Goal: Information Seeking & Learning: Check status

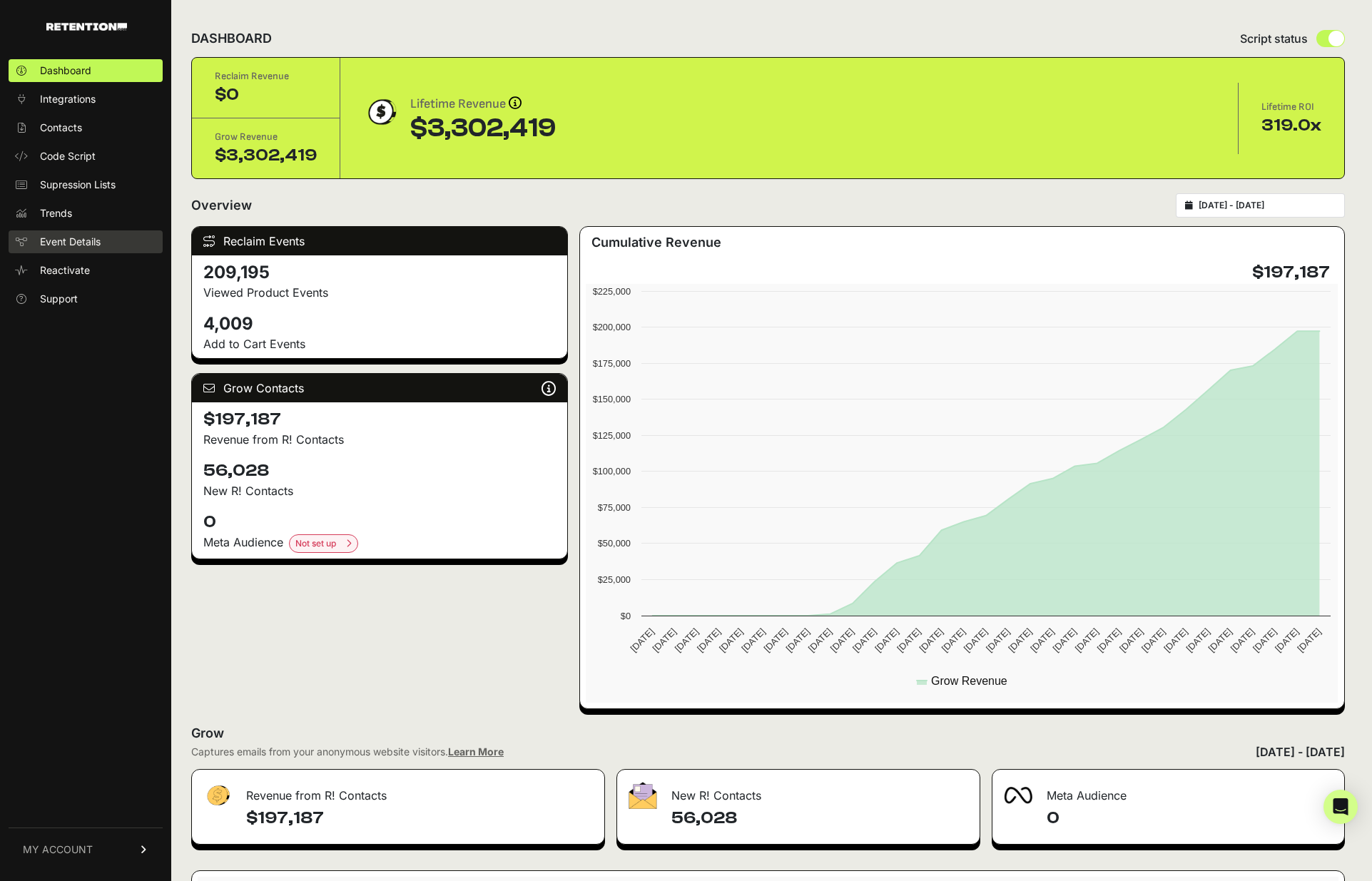
click at [71, 238] on span "Event Details" at bounding box center [70, 241] width 61 height 14
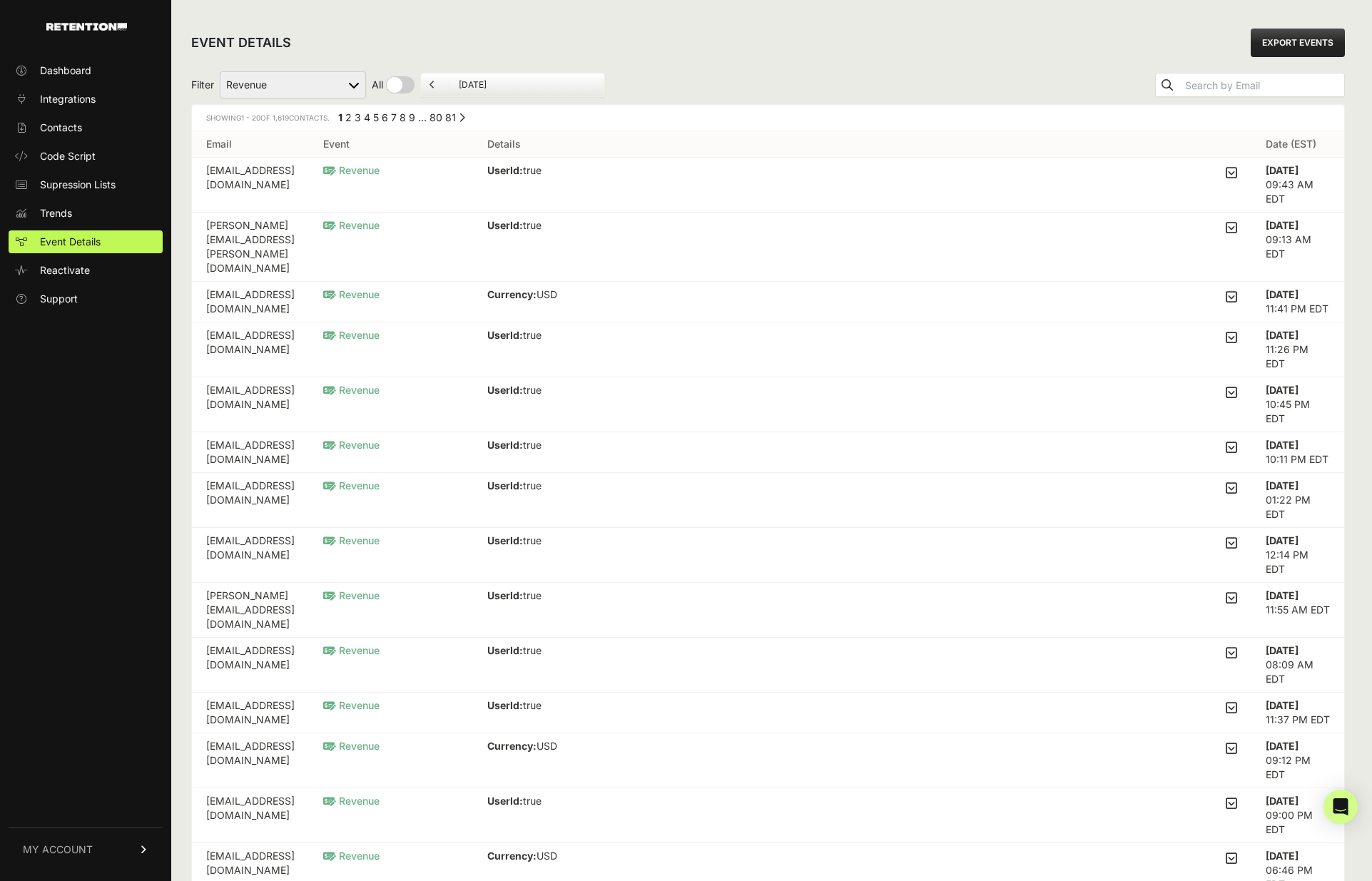
click at [340, 87] on select "Active on Site Reclaim Added to Cart Reclaim Checkout Started Reclaim Revenue V…" at bounding box center [293, 84] width 146 height 27
select select "Viewed Product Reclaim"
click at [221, 71] on select "Active on Site Reclaim Added to Cart Reclaim Checkout Started Reclaim Revenue V…" at bounding box center [293, 84] width 146 height 27
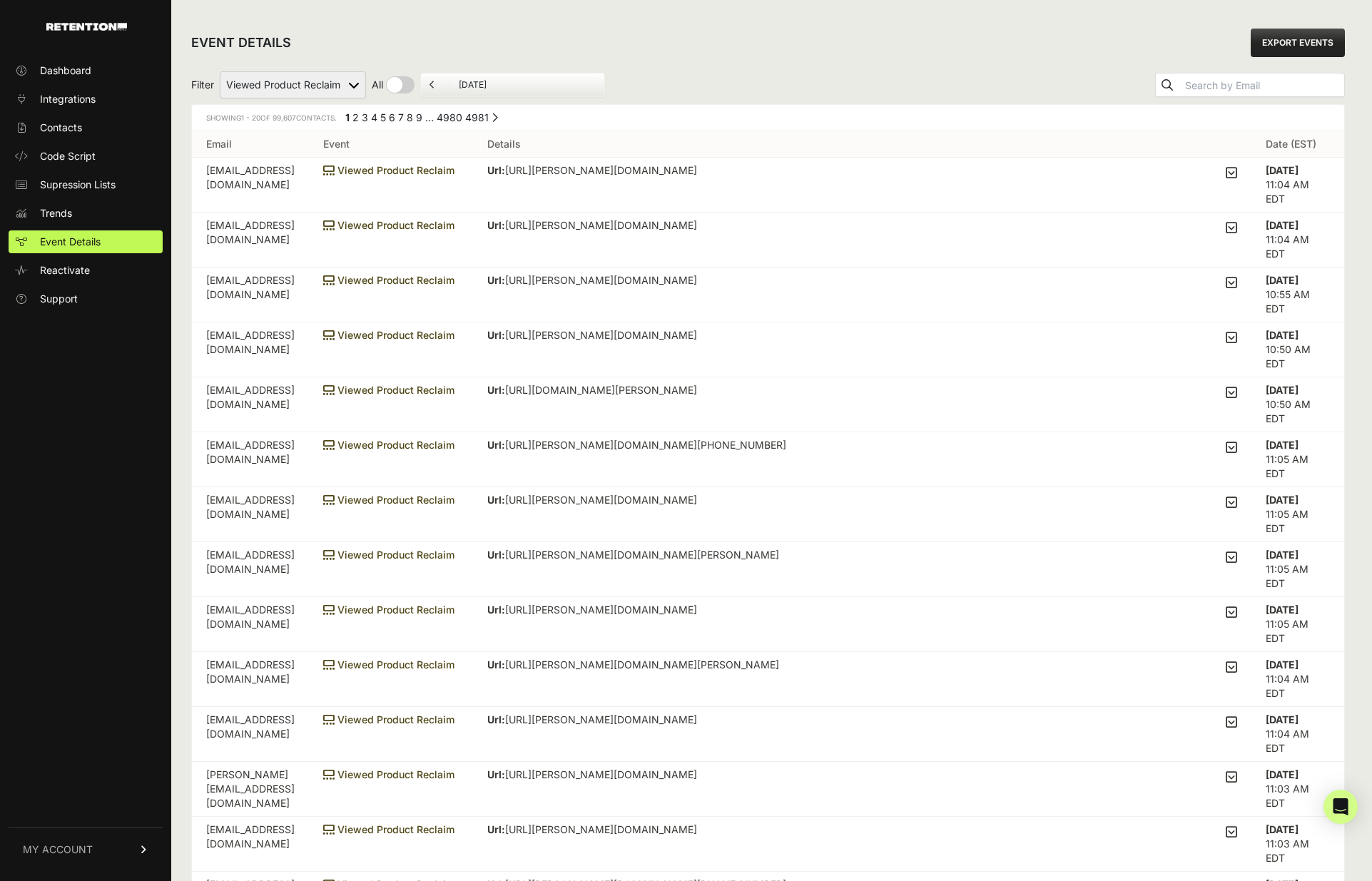
click at [1232, 168] on icon at bounding box center [1231, 172] width 11 height 13
click at [0, 0] on input "checkbox" at bounding box center [0, 0] width 0 height 0
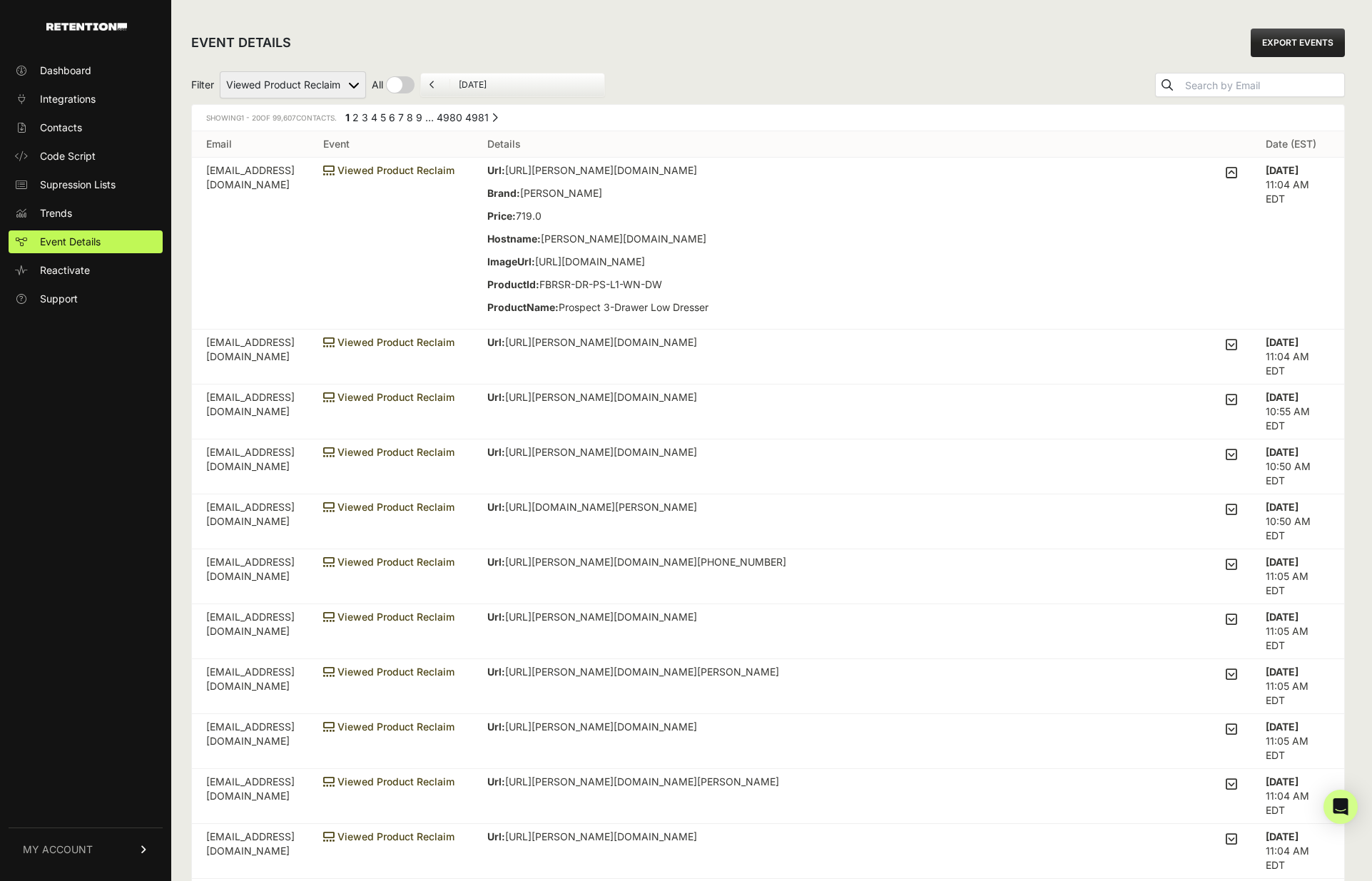
click at [422, 116] on link "9" at bounding box center [419, 118] width 6 height 12
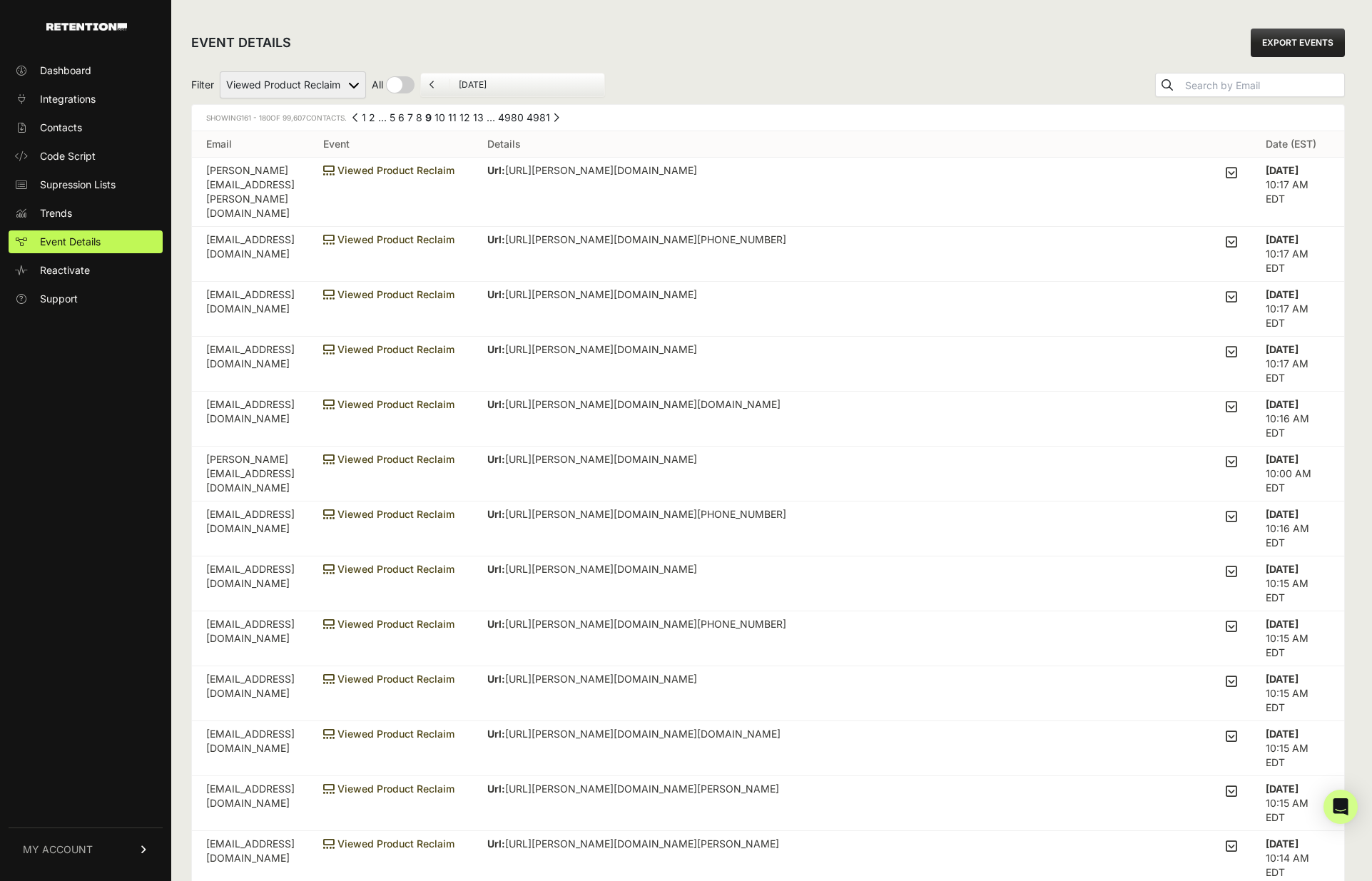
click at [482, 116] on link "13" at bounding box center [479, 118] width 10 height 12
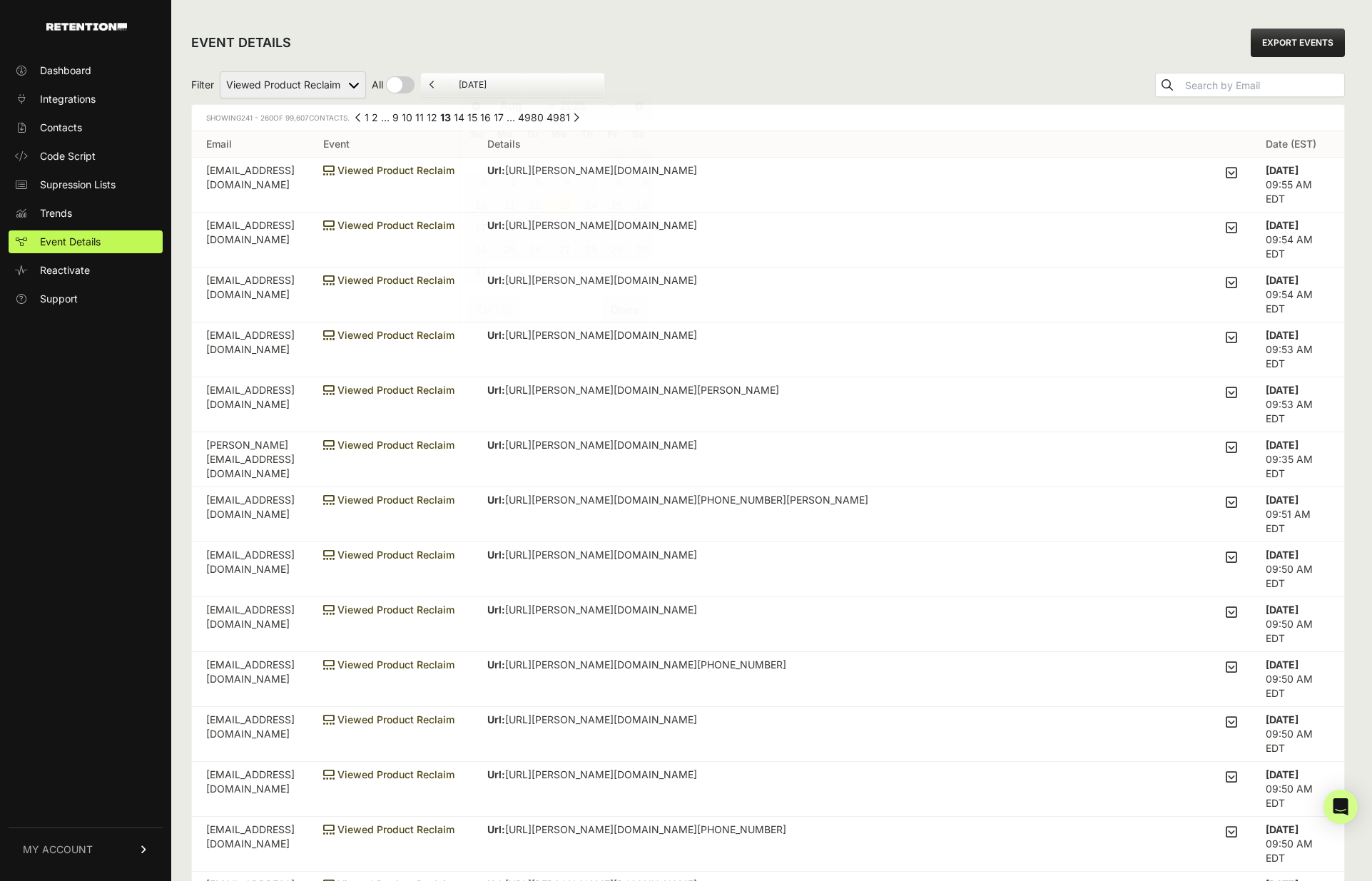
click at [503, 84] on input "August 13, 2025" at bounding box center [527, 85] width 137 height 11
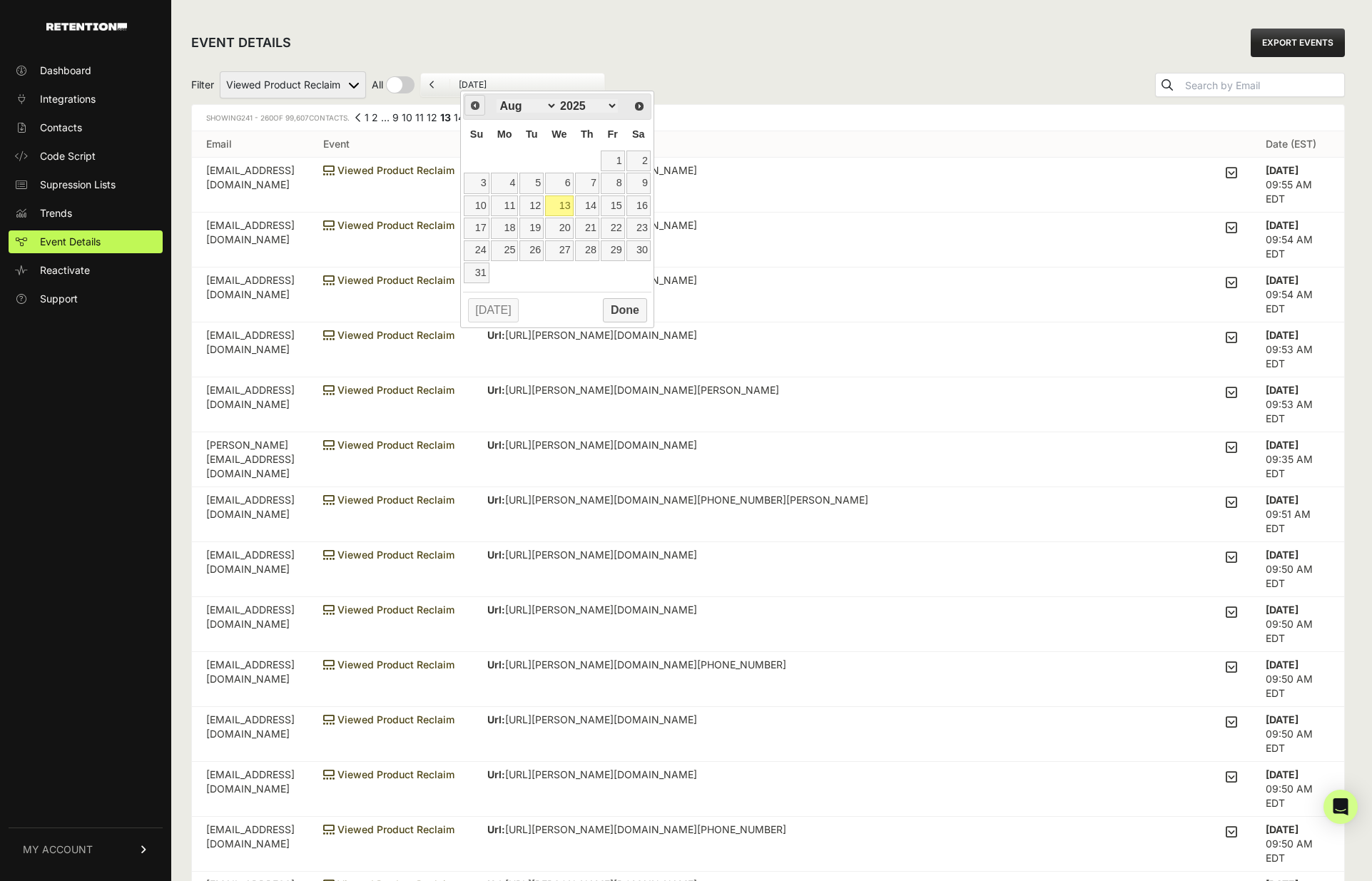
click at [478, 104] on span "Prev" at bounding box center [475, 105] width 11 height 11
click at [569, 182] on link "7" at bounding box center [559, 183] width 28 height 21
type input "05/07/2025"
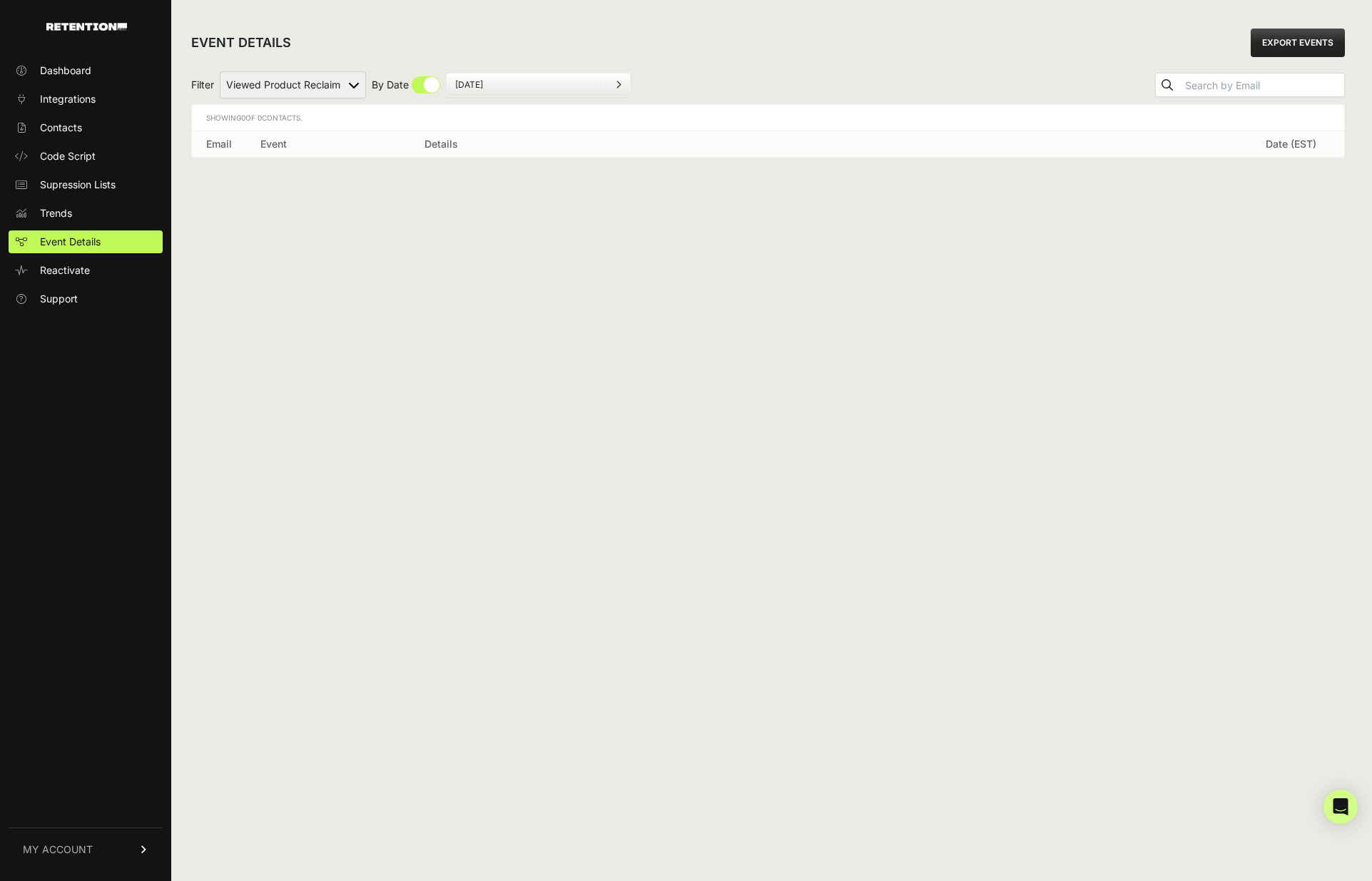
click at [348, 91] on select "Active on Site Reclaim Added to Cart Reclaim Checkout Started Reclaim Revenue V…" at bounding box center [293, 84] width 146 height 27
select select "order_net_new"
click at [221, 71] on select "Active on Site Reclaim Added to Cart Reclaim Checkout Started Reclaim Revenue V…" at bounding box center [293, 84] width 146 height 27
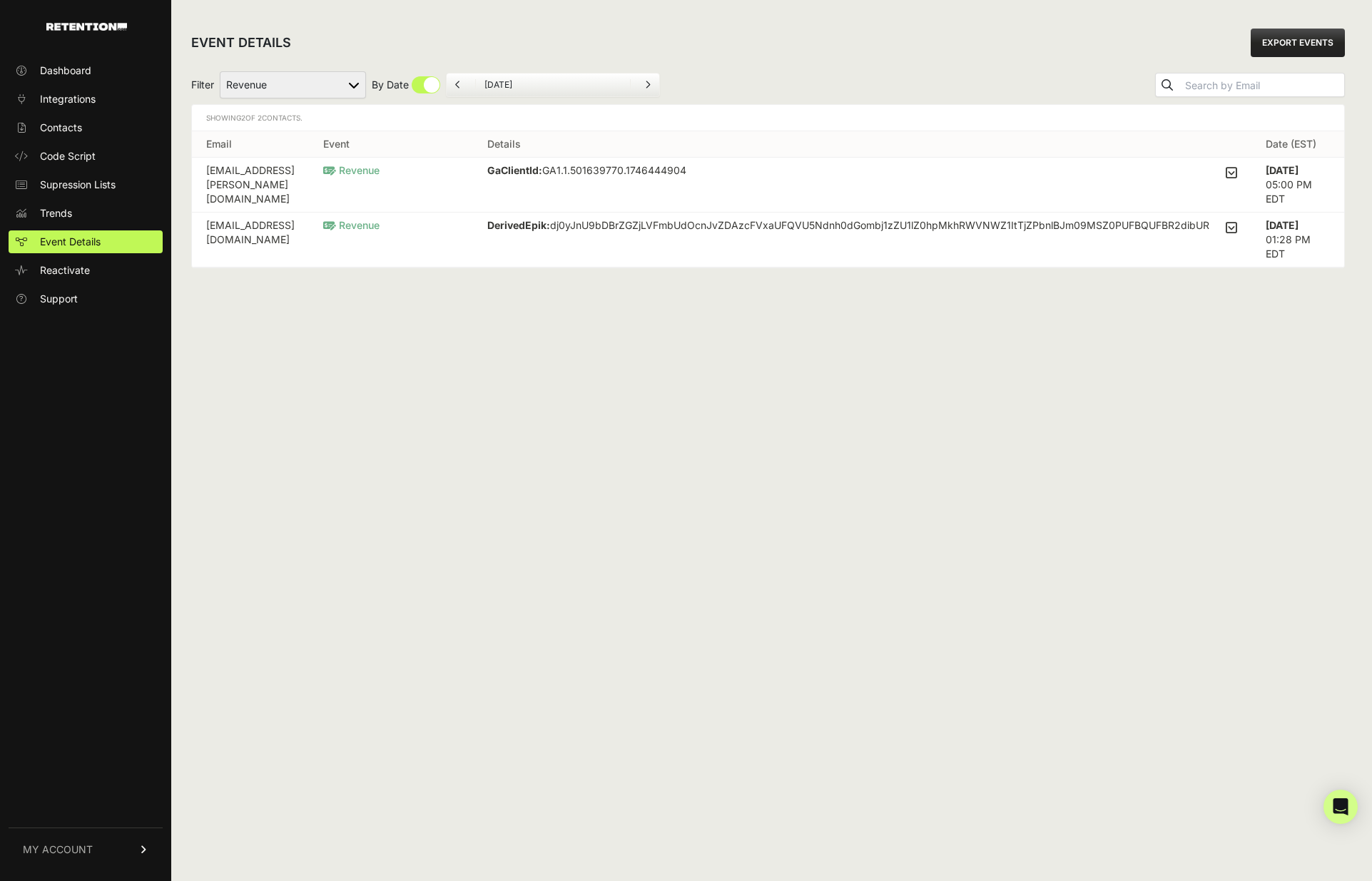
click at [1236, 173] on icon at bounding box center [1231, 172] width 11 height 13
click at [0, 0] on input "checkbox" at bounding box center [0, 0] width 0 height 0
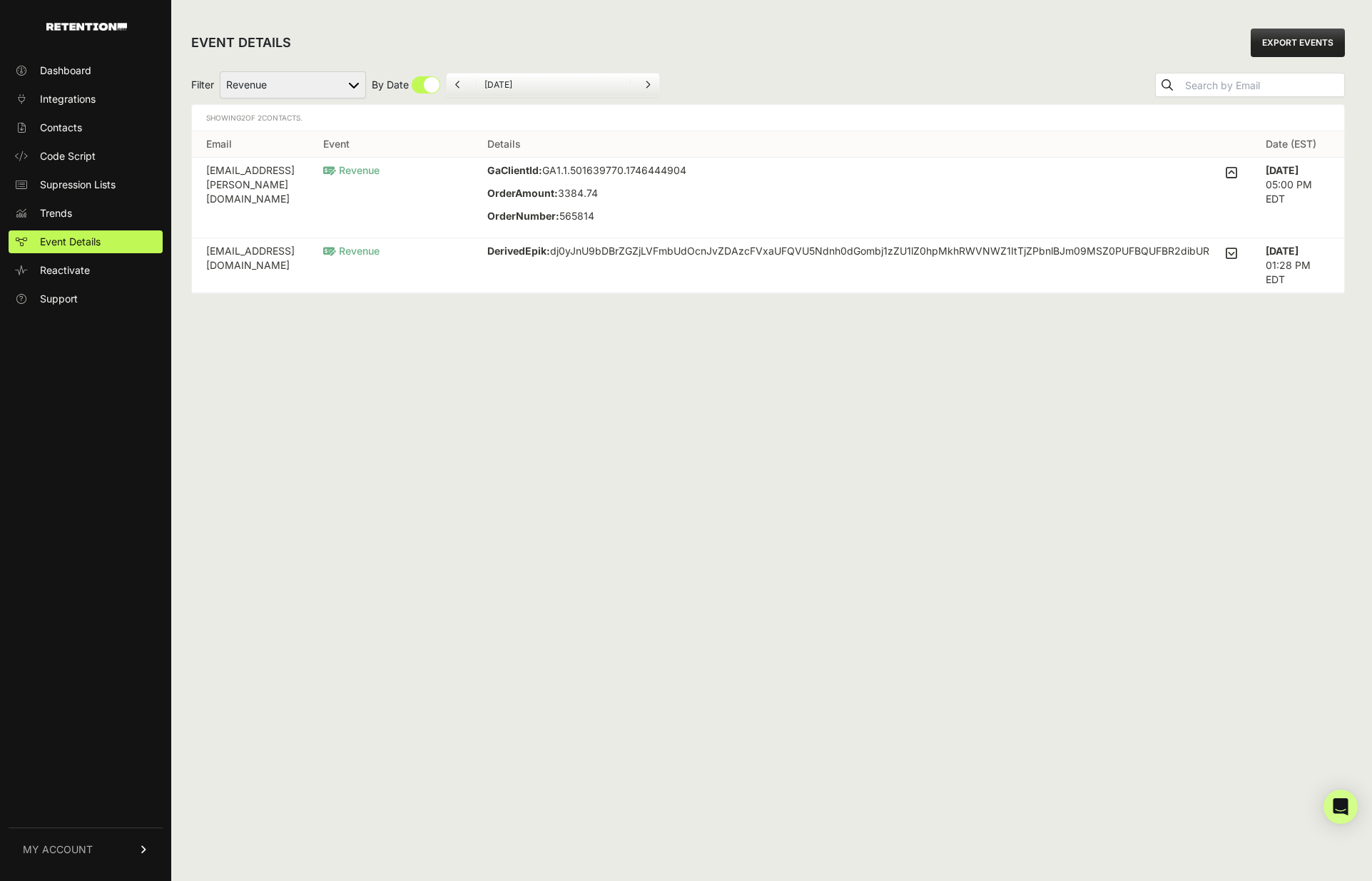
click at [1236, 173] on icon at bounding box center [1231, 172] width 11 height 13
click at [0, 0] on input "checkbox" at bounding box center [0, 0] width 0 height 0
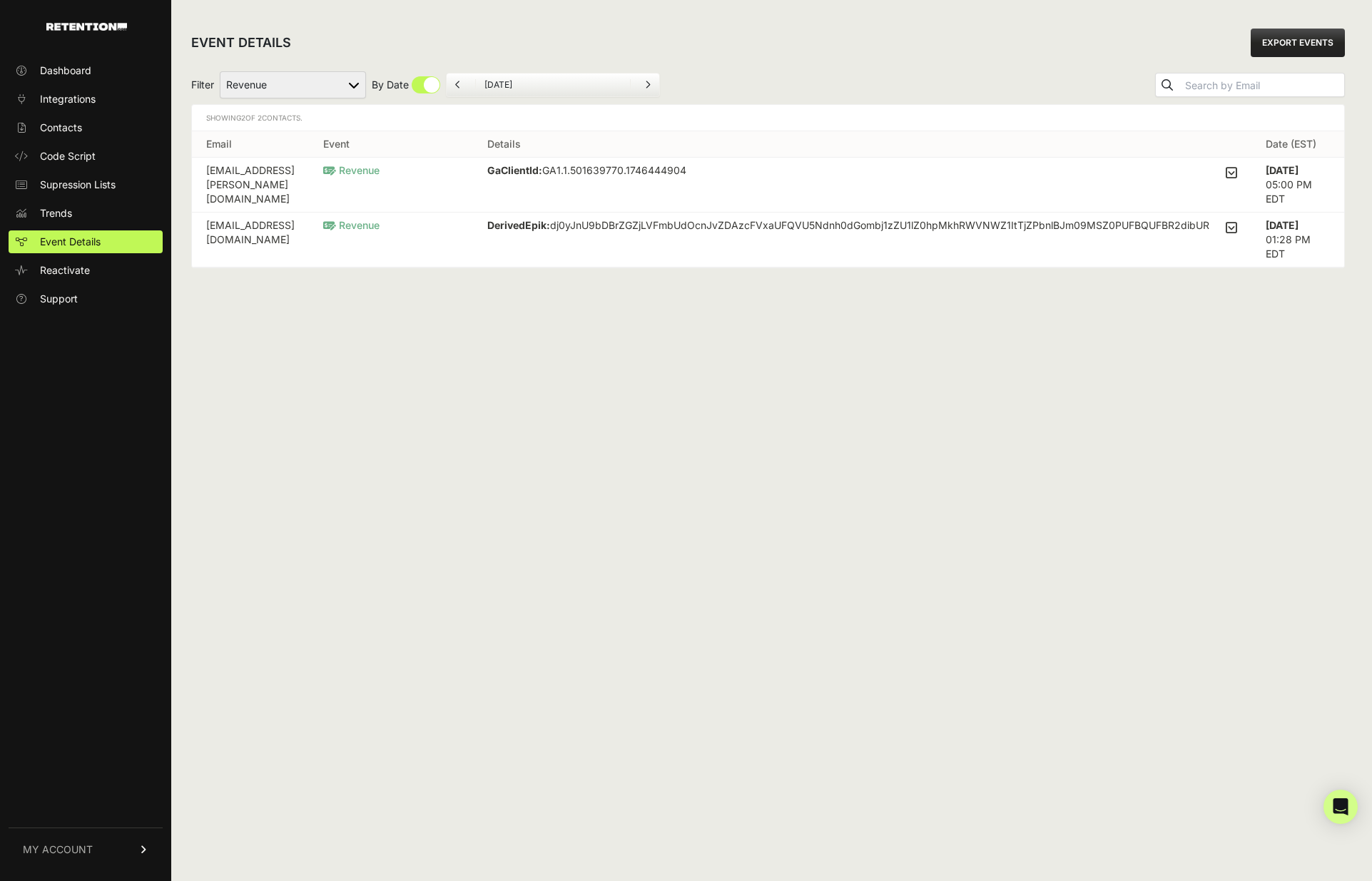
click at [359, 83] on select "Active on Site Reclaim Added to Cart Reclaim Checkout Started Reclaim Revenue V…" at bounding box center [293, 84] width 146 height 27
select select "Active on Site Reclaim"
click at [221, 71] on select "Active on Site Reclaim Added to Cart Reclaim Checkout Started Reclaim Revenue V…" at bounding box center [293, 84] width 146 height 27
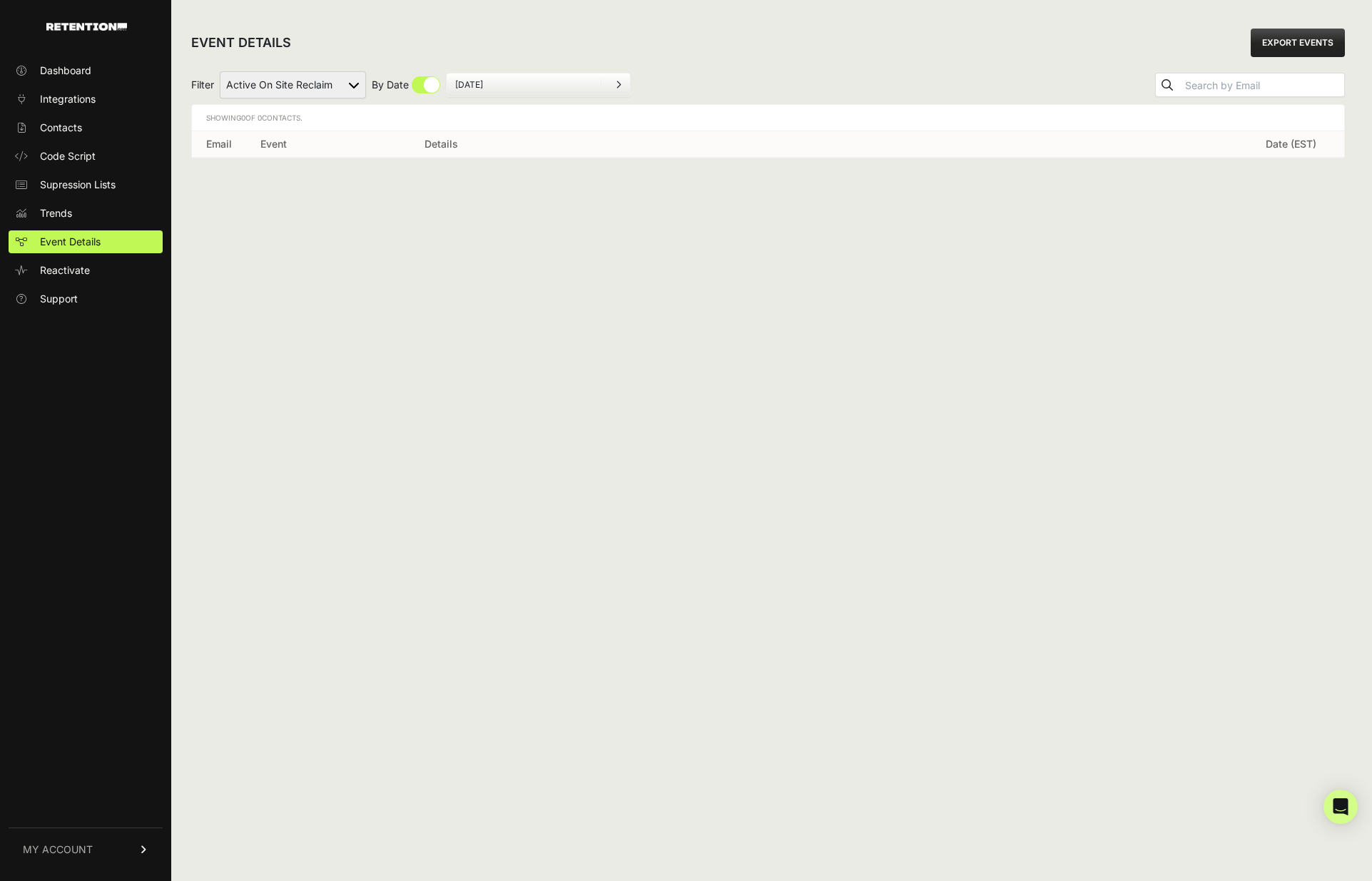
click at [338, 83] on select "Active on Site Reclaim Added to Cart Reclaim Checkout Started Reclaim Revenue V…" at bounding box center [293, 84] width 146 height 27
select select "Checkout Started Reclaim"
click at [221, 71] on select "Active on Site Reclaim Added to Cart Reclaim Checkout Started Reclaim Revenue V…" at bounding box center [293, 84] width 146 height 27
select select "cart"
click at [221, 71] on select "Active on Site Reclaim Added to Cart Reclaim Checkout Started Reclaim Revenue V…" at bounding box center [293, 84] width 146 height 27
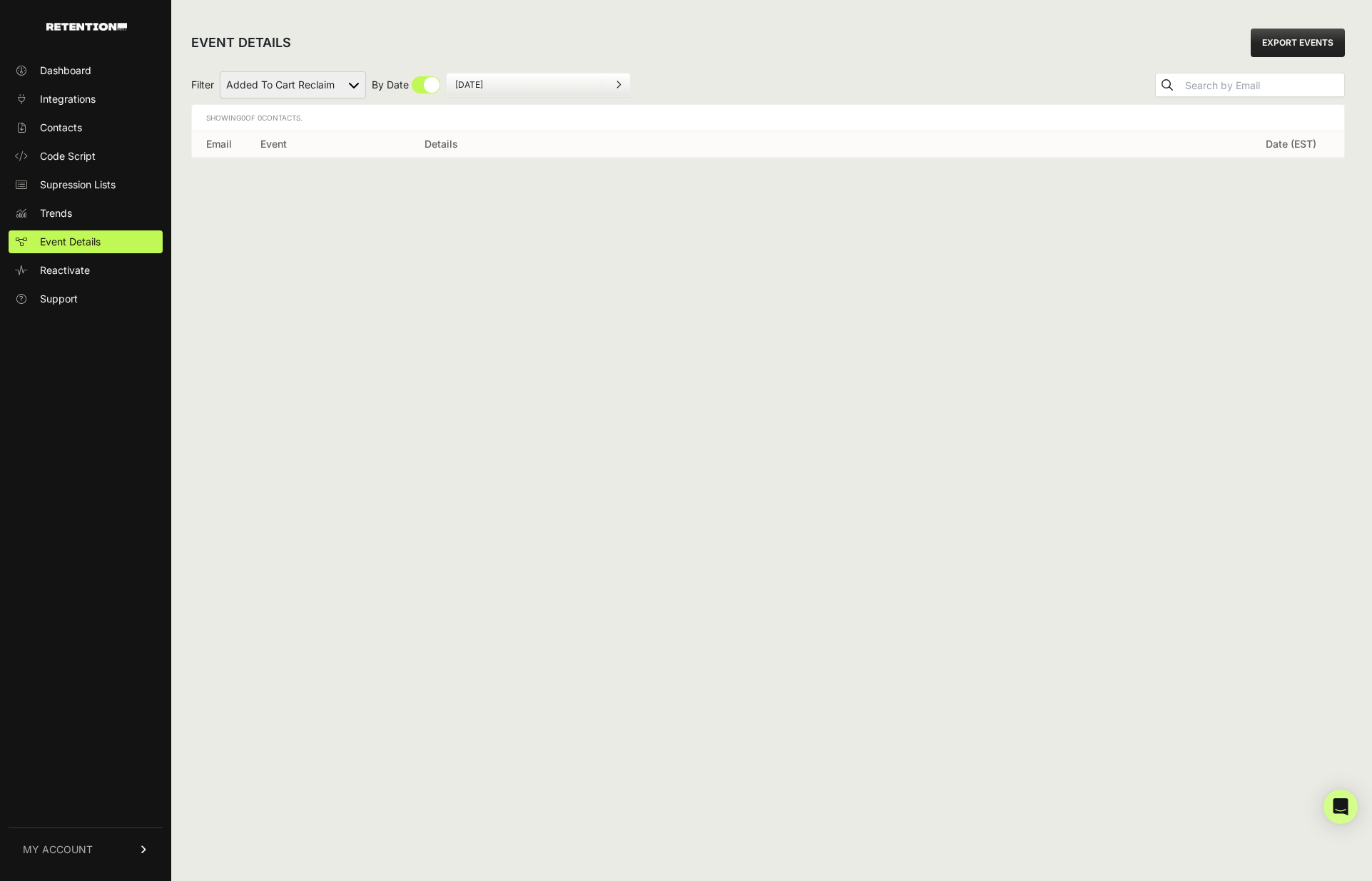
click at [519, 91] on ul "May 7, 2025" at bounding box center [538, 85] width 185 height 24
click at [588, 91] on ul "May 7, 2025" at bounding box center [538, 85] width 185 height 24
click at [616, 82] on icon at bounding box center [619, 85] width 6 height 9
click at [473, 80] on input "[DATE]" at bounding box center [524, 85] width 137 height 11
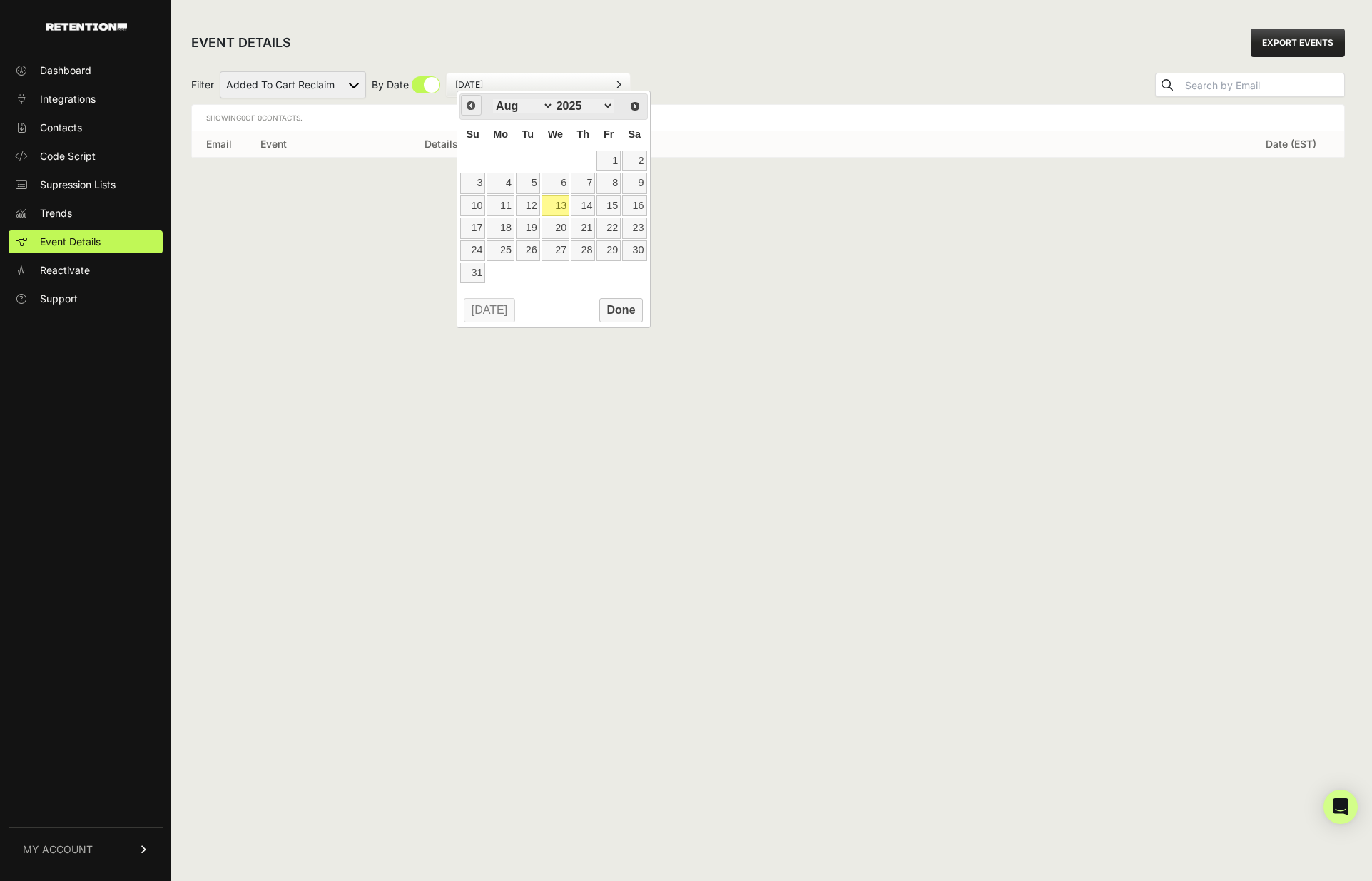
click at [473, 104] on span "Prev" at bounding box center [471, 105] width 11 height 11
click at [528, 228] on link "22" at bounding box center [528, 228] width 24 height 21
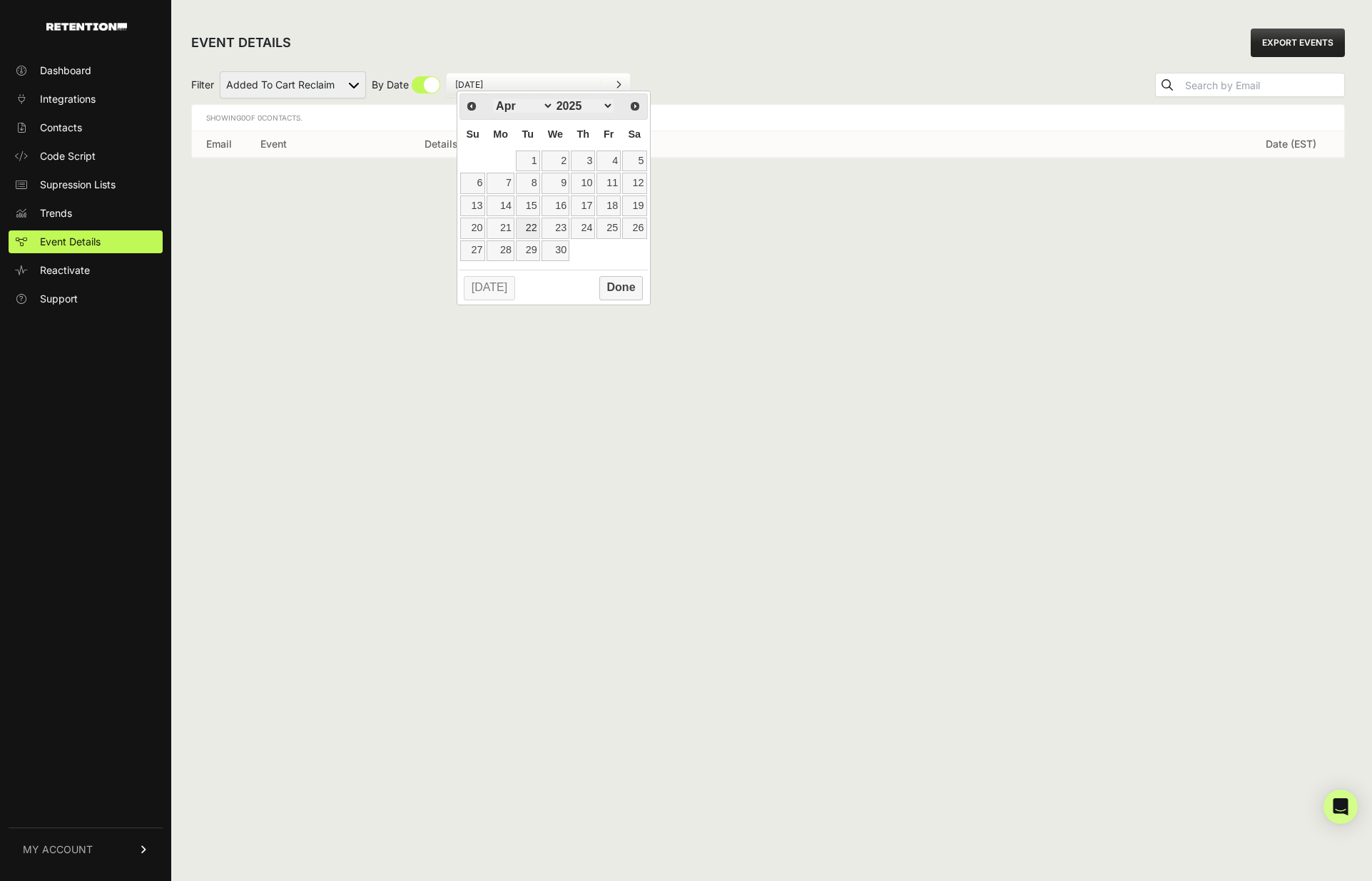
type input "04/22/2025"
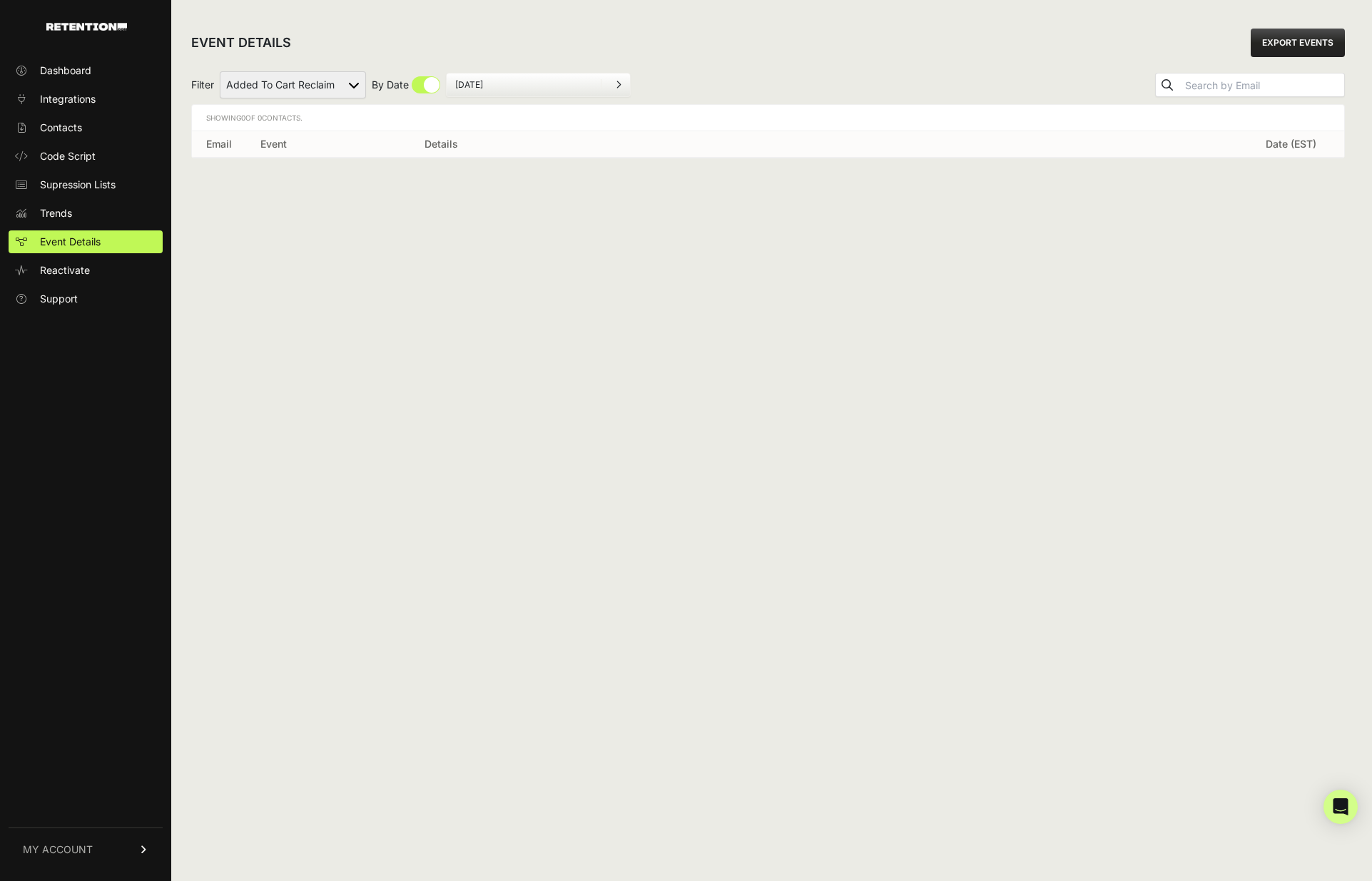
click at [354, 84] on select "Active on Site Reclaim Added to Cart Reclaim Checkout Started Reclaim Revenue V…" at bounding box center [293, 84] width 146 height 27
select select "order_net_new"
click at [221, 71] on select "Active on Site Reclaim Added to Cart Reclaim Checkout Started Reclaim Revenue V…" at bounding box center [293, 84] width 146 height 27
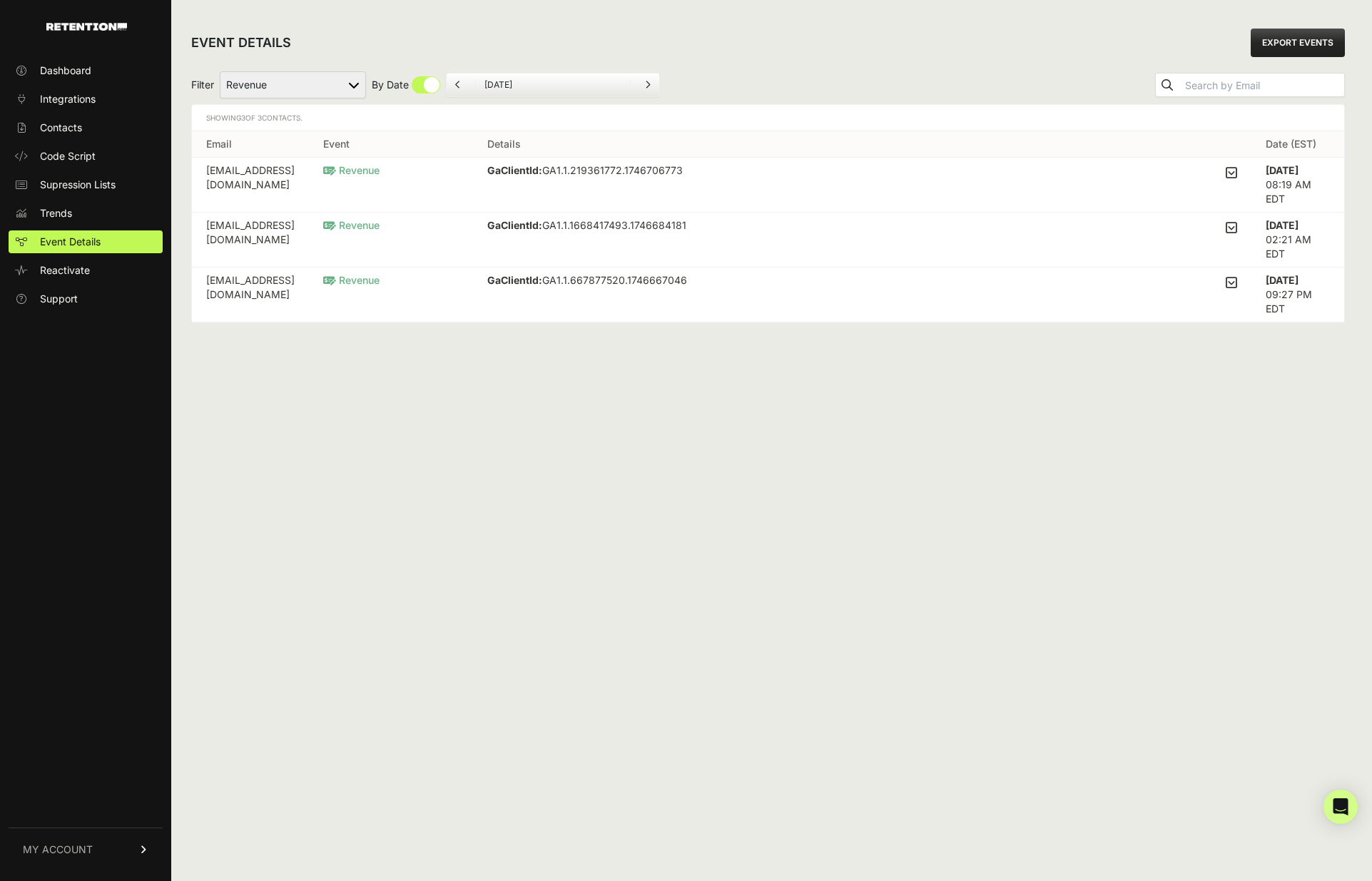
click at [1233, 173] on icon at bounding box center [1231, 172] width 11 height 13
click at [0, 0] on input "checkbox" at bounding box center [0, 0] width 0 height 0
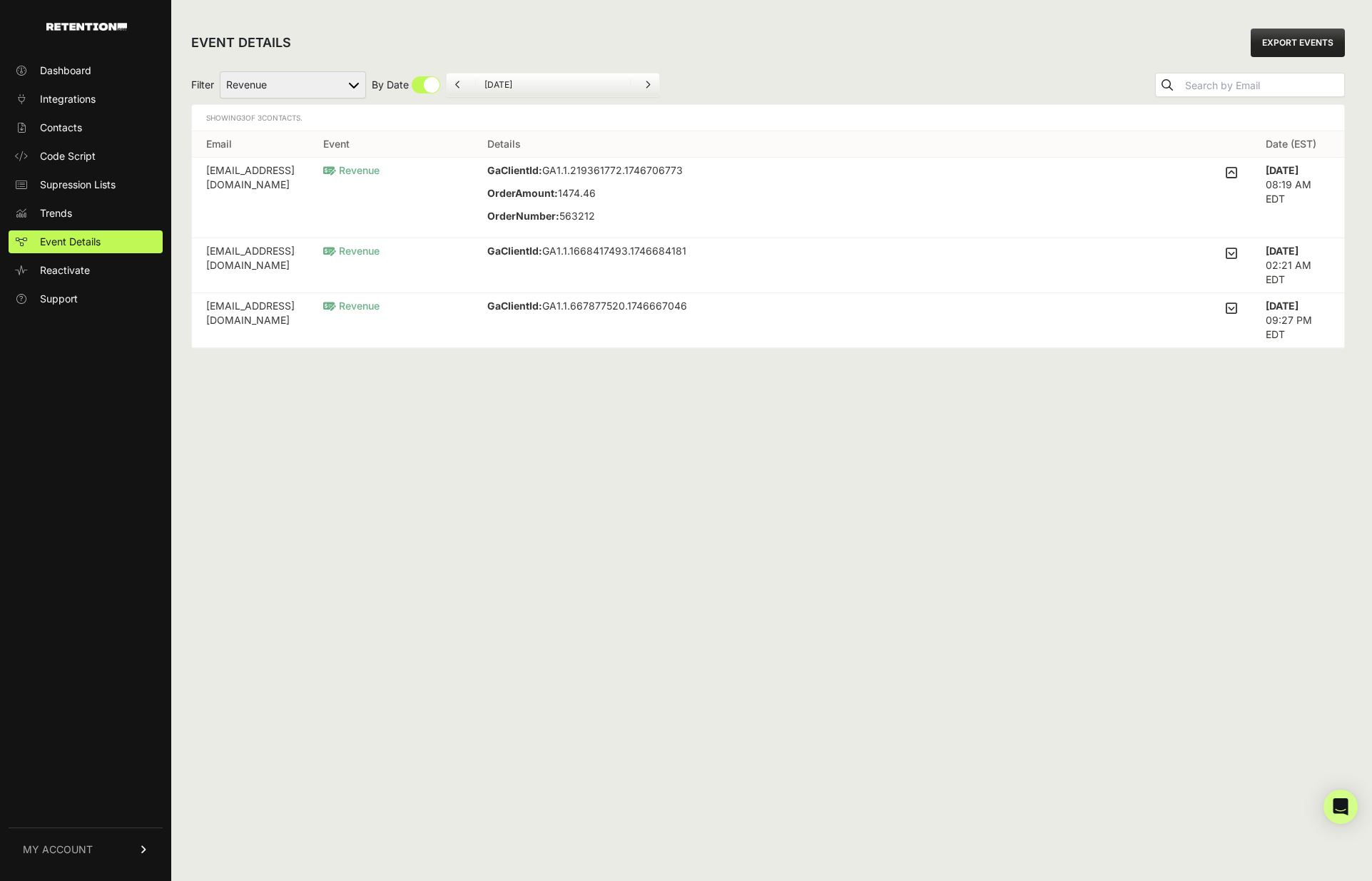
click at [1233, 173] on icon at bounding box center [1231, 172] width 11 height 13
click at [0, 0] on input "checkbox" at bounding box center [0, 0] width 0 height 0
